Goal: Check status: Check status

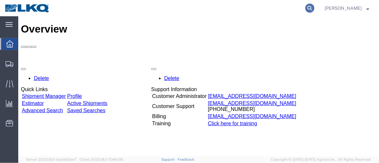
click at [310, 7] on icon at bounding box center [309, 8] width 9 height 9
click at [235, 9] on input "search" at bounding box center [206, 8] width 198 height 16
type input "56687047"
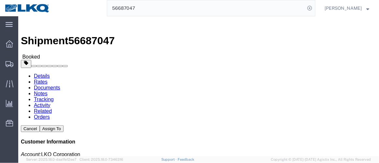
click link "Documents"
